Goal: Task Accomplishment & Management: Manage account settings

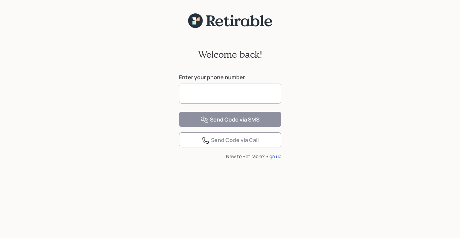
click at [216, 90] on input at bounding box center [230, 94] width 102 height 20
type input "**********"
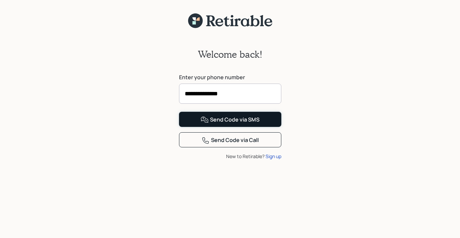
click at [191, 127] on button "Send Code via SMS" at bounding box center [230, 119] width 102 height 15
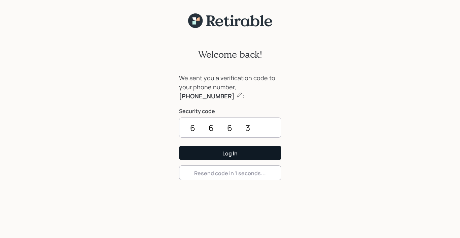
type input "6663"
click at [215, 155] on button "Log In" at bounding box center [230, 153] width 102 height 14
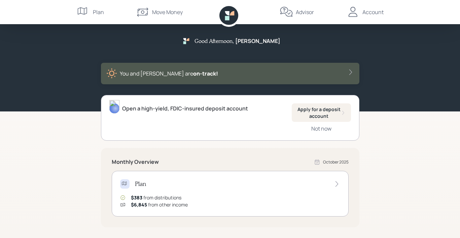
click at [370, 14] on div "Account" at bounding box center [372, 12] width 21 height 8
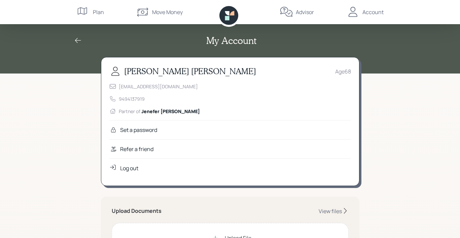
click at [133, 168] on div "Log out" at bounding box center [129, 168] width 18 height 8
